Goal: Task Accomplishment & Management: Use online tool/utility

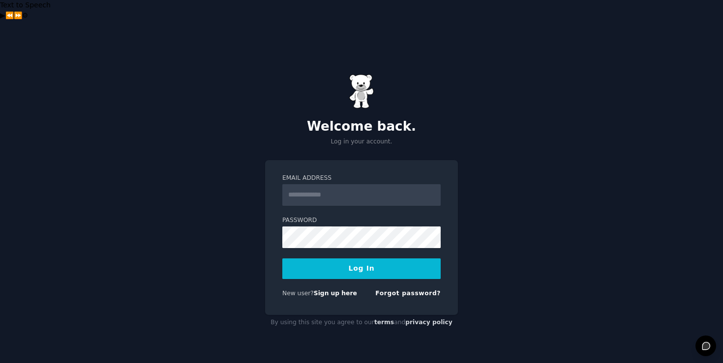
click at [341, 184] on input "Email Address" at bounding box center [361, 195] width 158 height 22
type input "**********"
click at [338, 259] on button "Log In" at bounding box center [361, 269] width 158 height 21
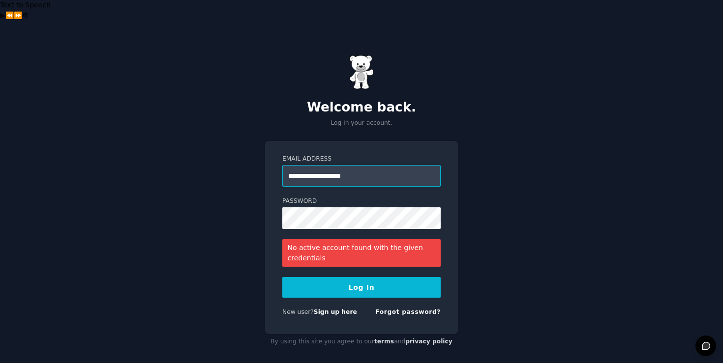
click at [377, 165] on input "**********" at bounding box center [361, 176] width 158 height 22
type input "**********"
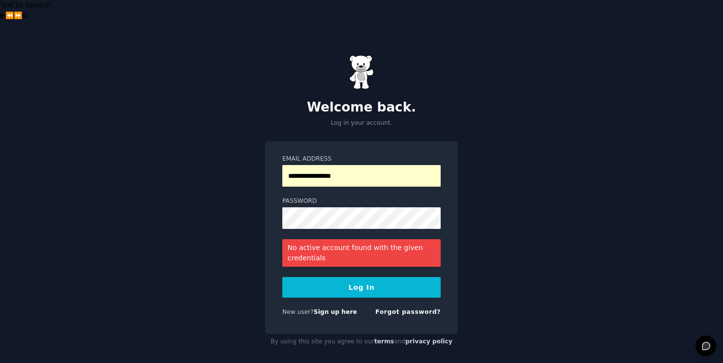
click at [363, 277] on button "Log In" at bounding box center [361, 287] width 158 height 21
click at [360, 165] on input "**********" at bounding box center [361, 176] width 158 height 22
type input "**********"
click at [365, 277] on button "Log In" at bounding box center [361, 287] width 158 height 21
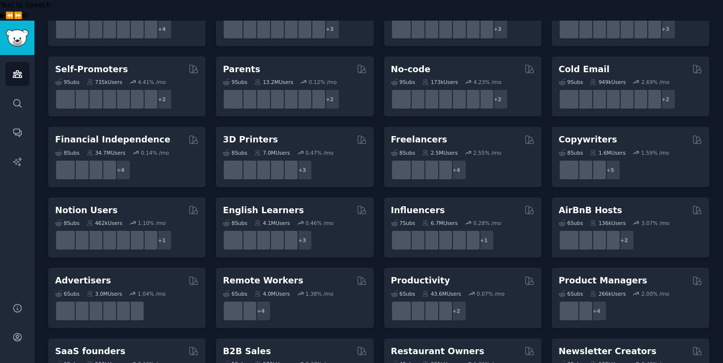
scroll to position [423, 0]
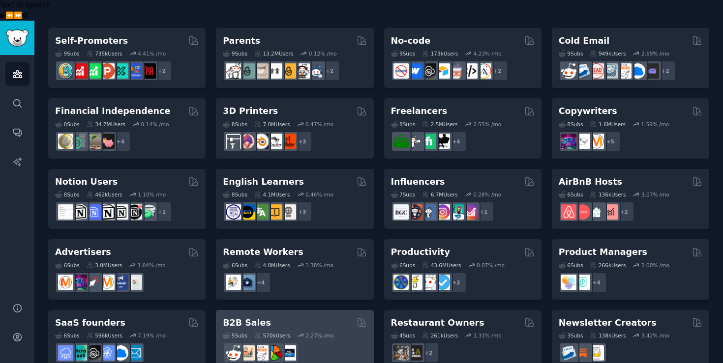
click at [284, 317] on div "B2B Sales" at bounding box center [295, 323] width 144 height 12
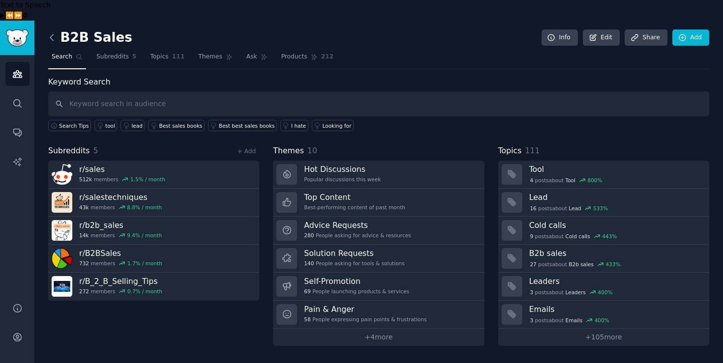
click at [54, 32] on icon at bounding box center [52, 37] width 10 height 10
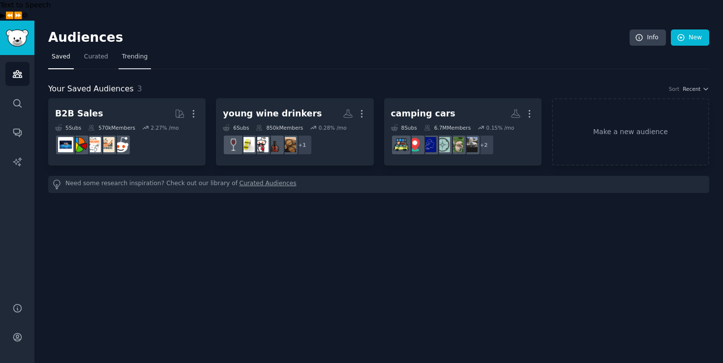
click at [139, 53] on span "Trending" at bounding box center [135, 57] width 26 height 9
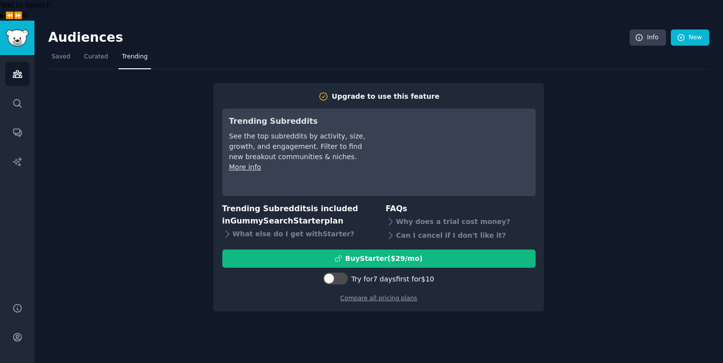
click at [180, 132] on div "Upgrade to use this feature Trending Subreddits See the top subreddits by activ…" at bounding box center [378, 190] width 661 height 243
click at [19, 30] on img "Sidebar" at bounding box center [17, 38] width 23 height 17
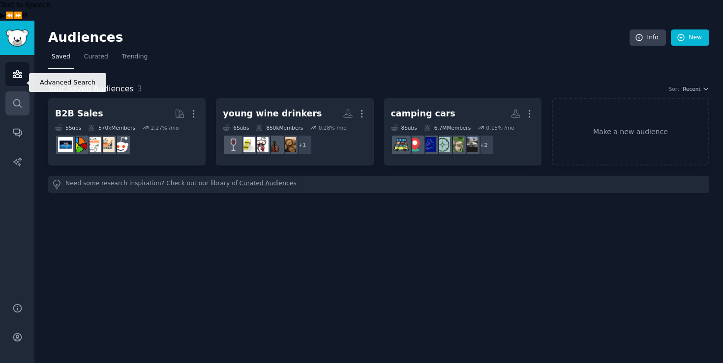
click at [17, 98] on icon "Sidebar" at bounding box center [17, 103] width 10 height 10
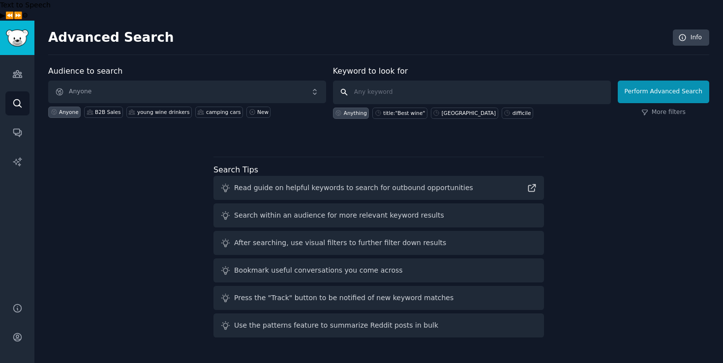
click at [398, 81] on input "text" at bounding box center [472, 93] width 278 height 24
type input "h"
type input "christmas"
click at [490, 81] on input "christmas" at bounding box center [472, 93] width 278 height 24
click button "Perform Advanced Search" at bounding box center [663, 92] width 91 height 23
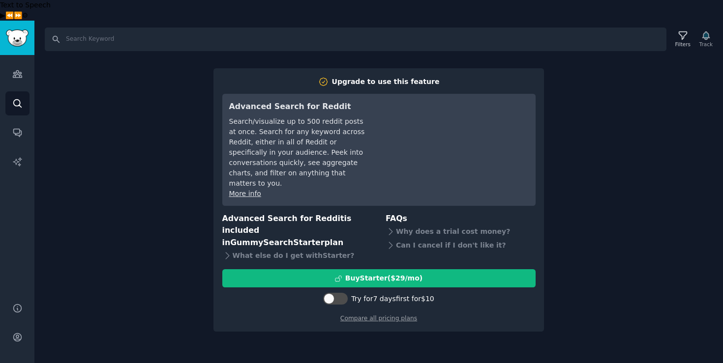
click at [628, 65] on div "Search Filters Track Upgrade to use this feature Advanced Search for Reddit Sea…" at bounding box center [378, 202] width 688 height 363
click at [134, 28] on input "Search" at bounding box center [356, 40] width 622 height 24
type input "christmas"
click at [13, 30] on img "Sidebar" at bounding box center [17, 38] width 23 height 17
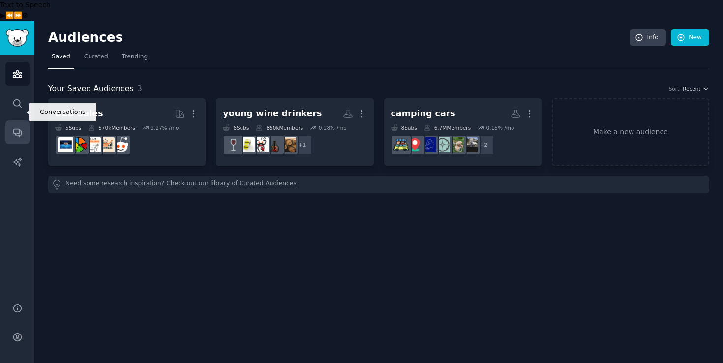
click at [16, 127] on icon "Sidebar" at bounding box center [17, 132] width 10 height 10
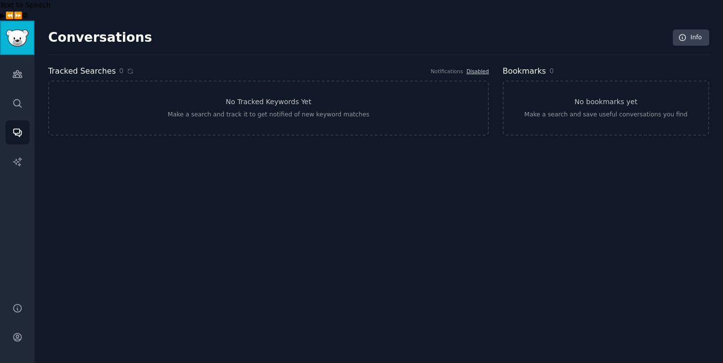
click at [30, 23] on link "Sidebar" at bounding box center [17, 38] width 34 height 34
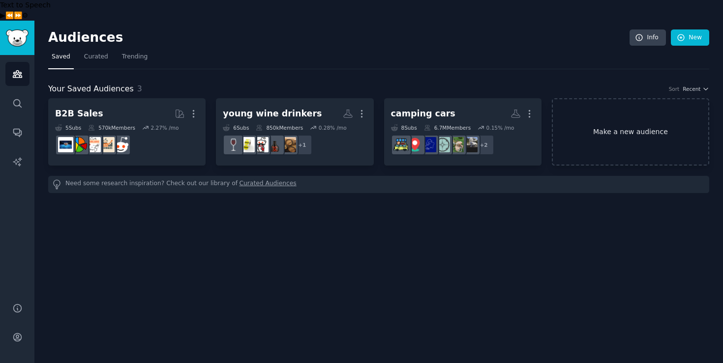
click at [646, 113] on link "Make a new audience" at bounding box center [630, 131] width 157 height 67
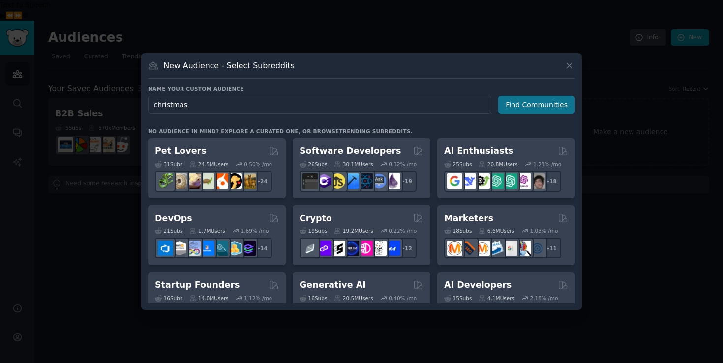
type input "christmas"
click at [517, 98] on button "Find Communities" at bounding box center [536, 105] width 77 height 18
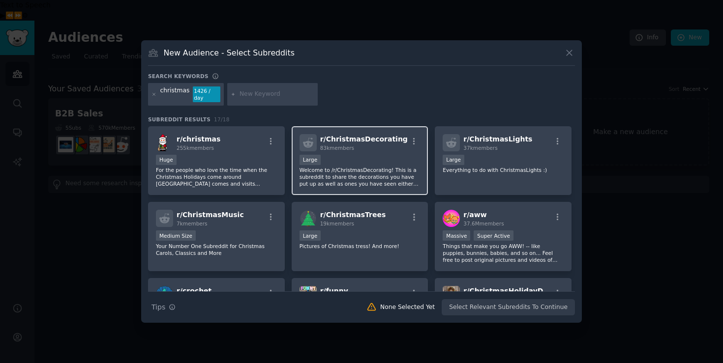
click at [390, 156] on div "Large" at bounding box center [359, 161] width 121 height 12
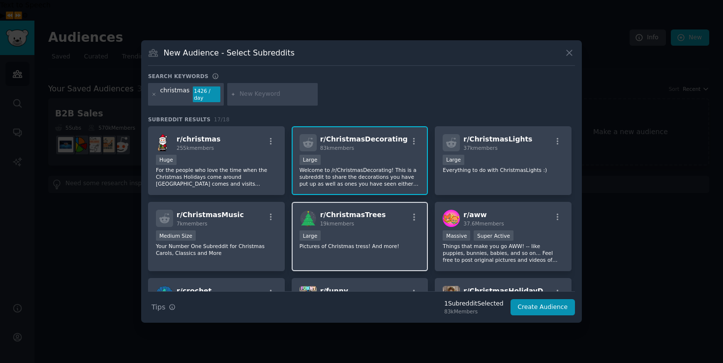
click at [387, 216] on div "r/ ChristmasTrees 19k members" at bounding box center [359, 218] width 121 height 17
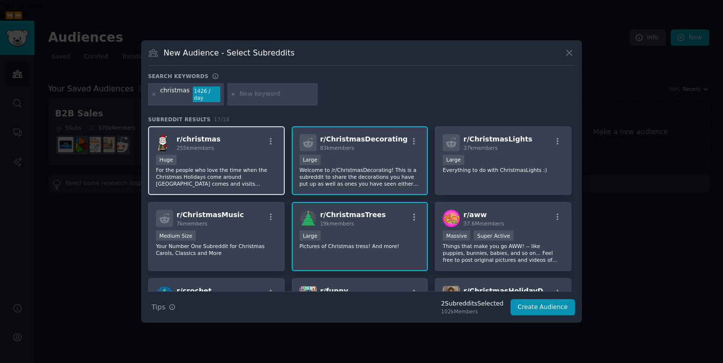
click at [249, 159] on div "Huge" at bounding box center [216, 161] width 121 height 12
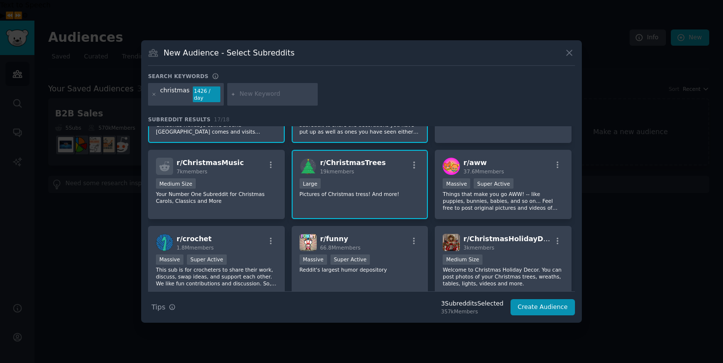
scroll to position [51, 0]
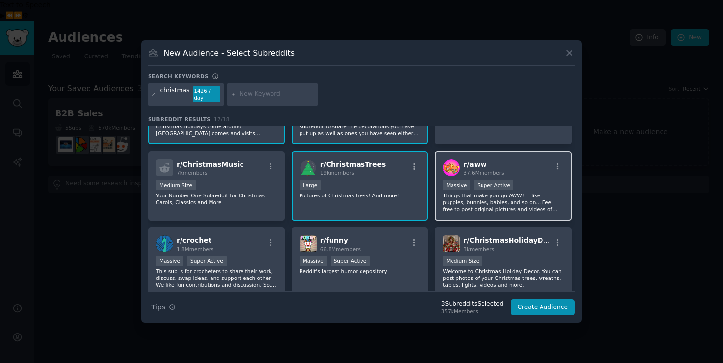
click at [519, 168] on div "r/ aww 37.6M members" at bounding box center [503, 167] width 121 height 17
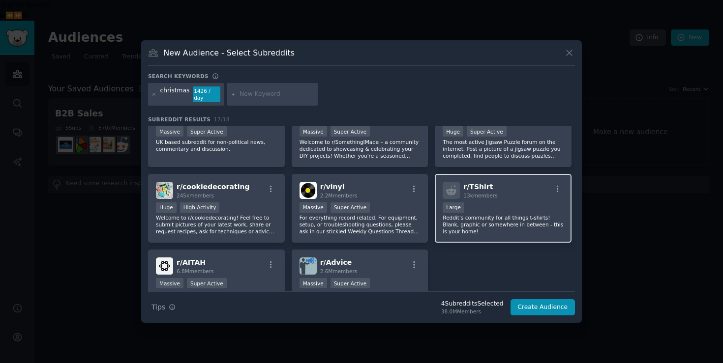
scroll to position [318, 0]
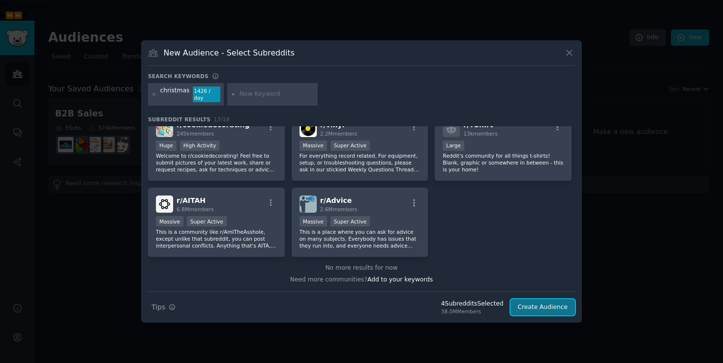
click at [528, 301] on button "Create Audience" at bounding box center [542, 307] width 65 height 17
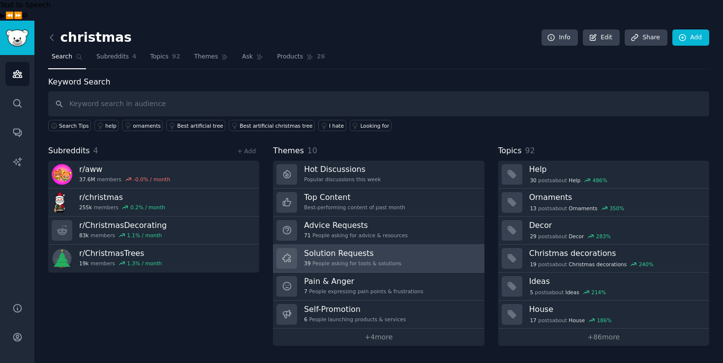
click at [412, 245] on link "Solution Requests 39 People asking for tools & solutions" at bounding box center [378, 259] width 211 height 28
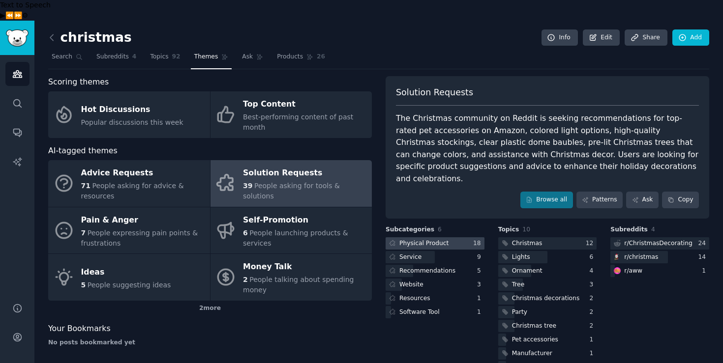
click at [430, 239] on div "Physical Product" at bounding box center [423, 243] width 49 height 9
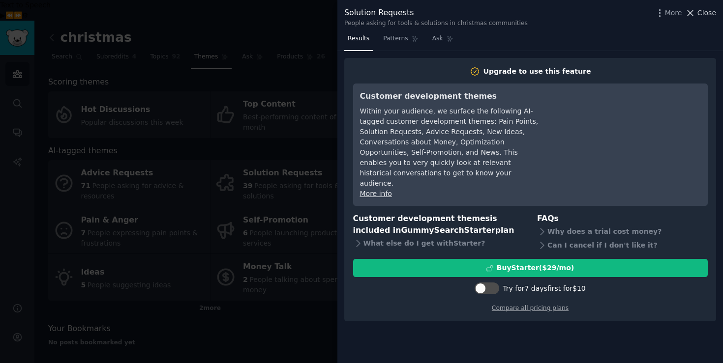
click at [706, 12] on span "Close" at bounding box center [706, 13] width 19 height 10
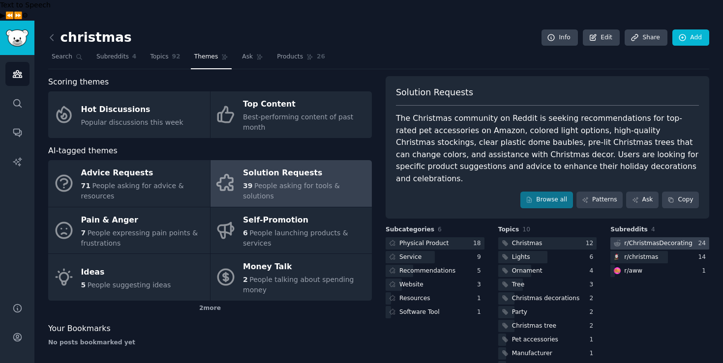
click at [646, 239] on div "r/ ChristmasDecorating" at bounding box center [658, 243] width 68 height 9
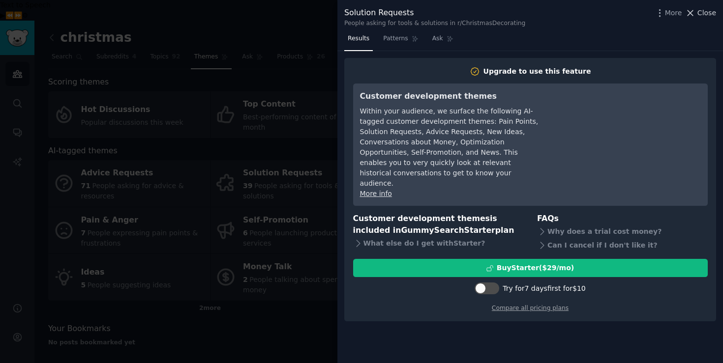
click at [709, 14] on span "Close" at bounding box center [706, 13] width 19 height 10
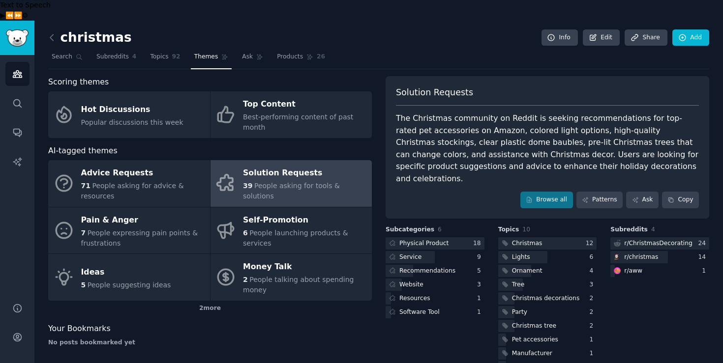
click at [464, 30] on div "christmas Info Edit Share Add" at bounding box center [378, 40] width 661 height 20
click at [550, 34] on icon at bounding box center [551, 37] width 6 height 6
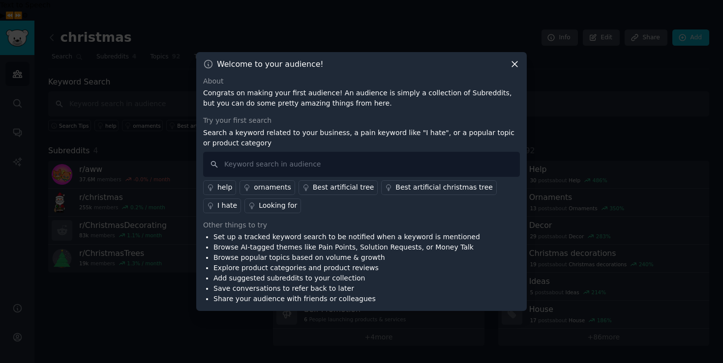
click at [516, 63] on icon at bounding box center [514, 64] width 10 height 10
